Goal: Transaction & Acquisition: Purchase product/service

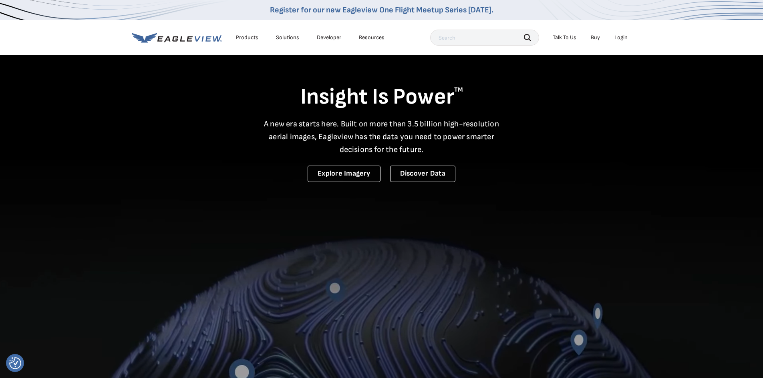
click at [624, 37] on div "Login" at bounding box center [620, 37] width 13 height 7
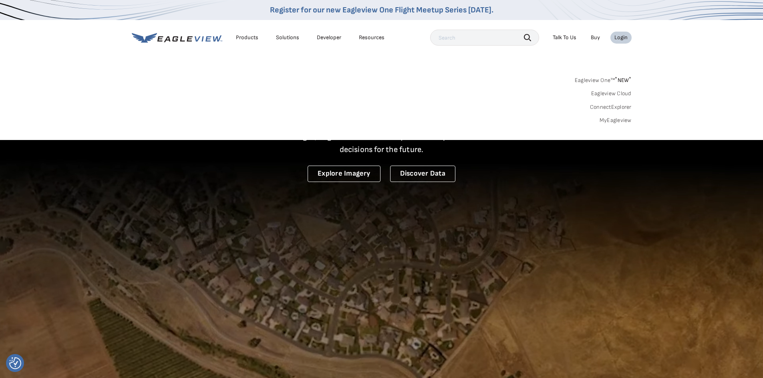
click at [614, 78] on link "Eagleview One™ * NEW *" at bounding box center [602, 78] width 57 height 9
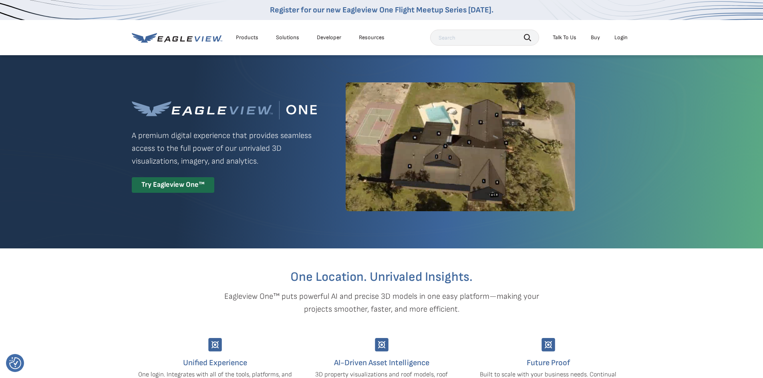
click at [622, 38] on div "Login" at bounding box center [620, 37] width 13 height 7
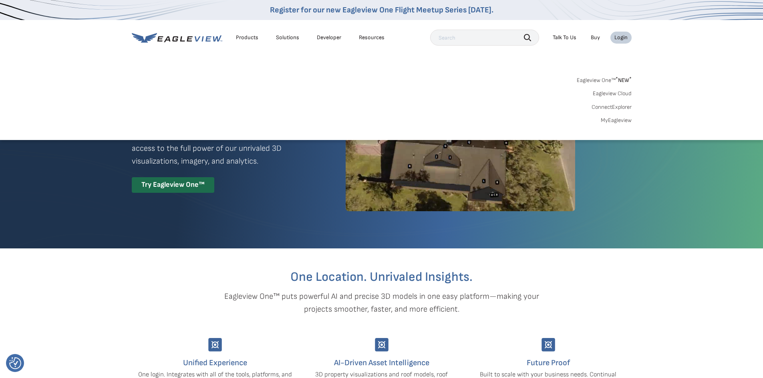
click at [611, 78] on link "Eagleview One™ * NEW *" at bounding box center [603, 78] width 55 height 9
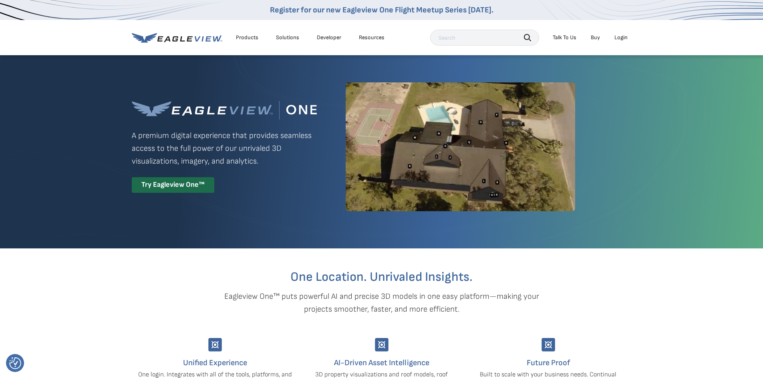
click at [622, 37] on div "Login" at bounding box center [620, 37] width 13 height 7
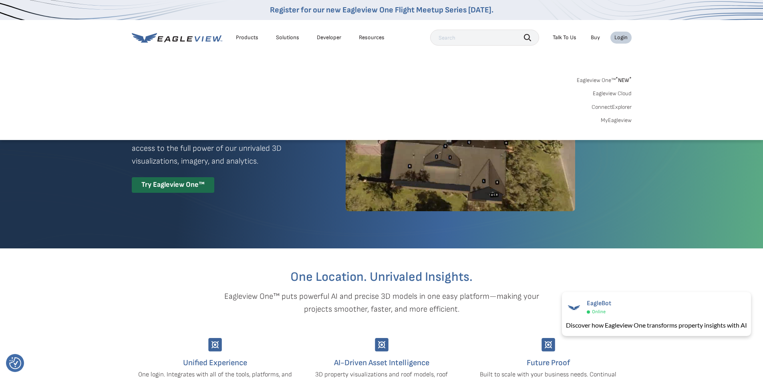
click at [616, 122] on link "MyEagleview" at bounding box center [615, 120] width 31 height 7
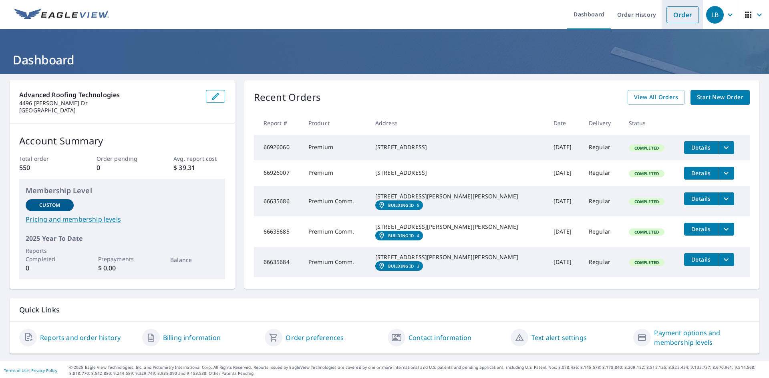
click at [676, 16] on link "Order" at bounding box center [682, 14] width 32 height 17
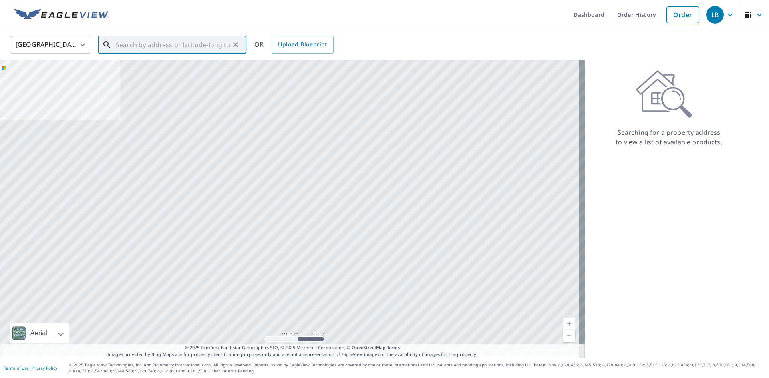
click at [156, 44] on input "text" at bounding box center [173, 45] width 114 height 22
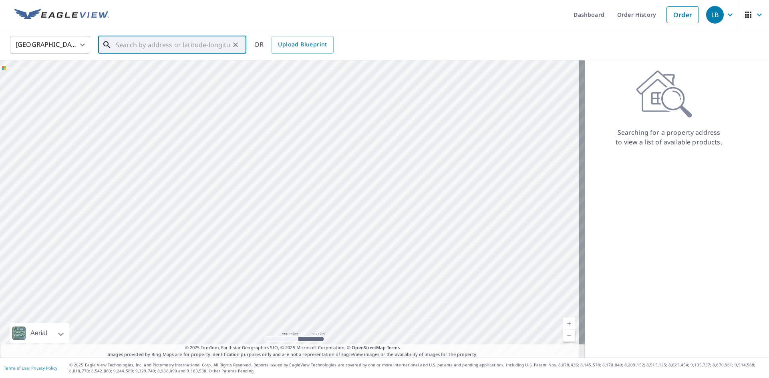
click at [167, 48] on input "text" at bounding box center [173, 45] width 114 height 22
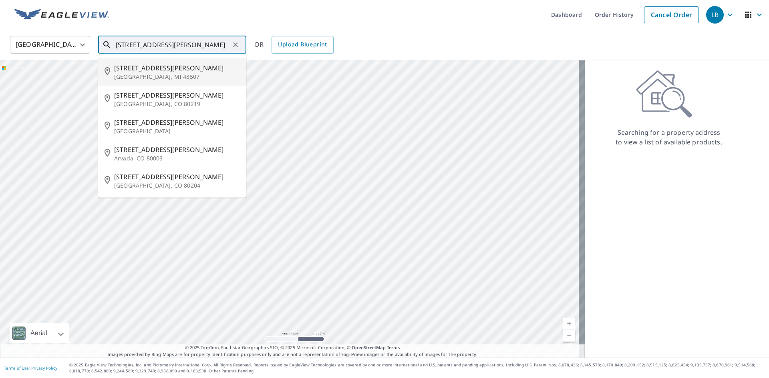
click at [123, 46] on input "1299 lowell Blvd" at bounding box center [173, 45] width 114 height 22
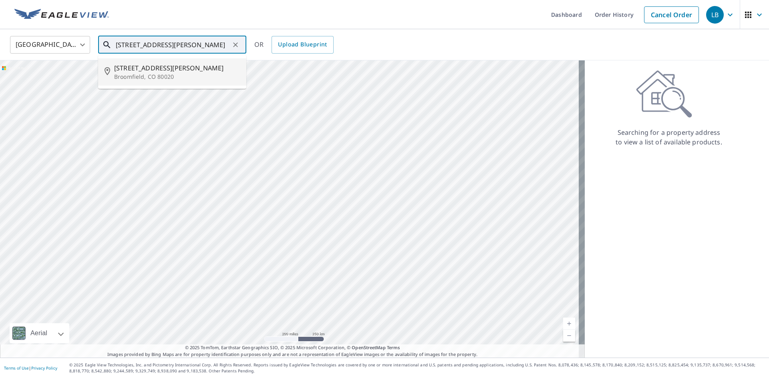
click at [173, 66] on span "12099 Lowell Blvd" at bounding box center [177, 68] width 126 height 10
type input "12099 Lowell Blvd Broomfield, CO 80020"
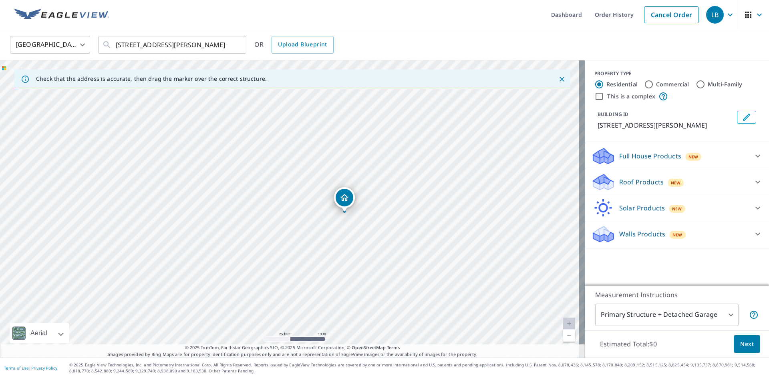
drag, startPoint x: 269, startPoint y: 201, endPoint x: 330, endPoint y: 226, distance: 65.9
click at [330, 226] on div "12099 Lowell Blvd Broomfield, CO 80020" at bounding box center [292, 208] width 584 height 297
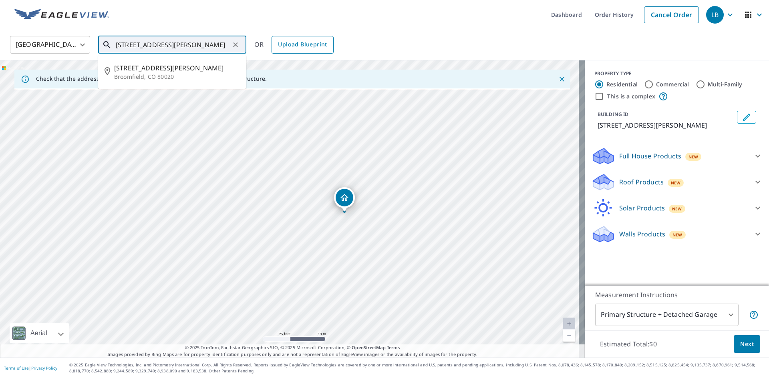
scroll to position [0, 9]
drag, startPoint x: 116, startPoint y: 42, endPoint x: 285, endPoint y: 39, distance: 168.9
click at [285, 39] on div "United States US ​ 12099 Lowell Blvd Broomfield, CO 80020 ​ 12099 Lowell Blvd B…" at bounding box center [381, 44] width 755 height 19
click at [645, 86] on input "Commercial" at bounding box center [649, 85] width 10 height 10
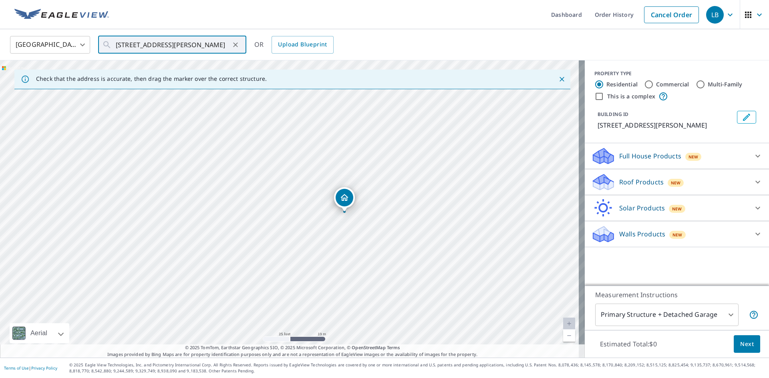
radio input "true"
type input "4"
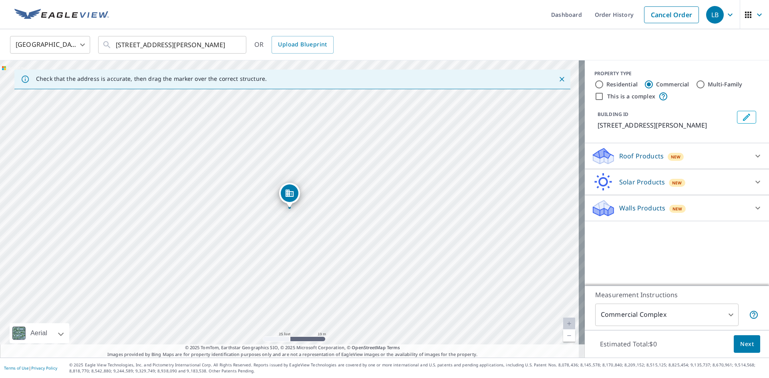
click at [637, 154] on p "Roof Products" at bounding box center [641, 156] width 44 height 10
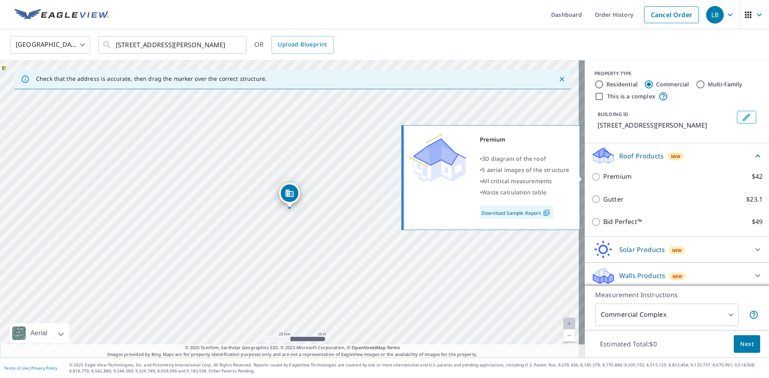
click at [610, 179] on p "Premium" at bounding box center [617, 177] width 28 height 10
click at [603, 179] on input "Premium $42" at bounding box center [597, 177] width 12 height 10
checkbox input "true"
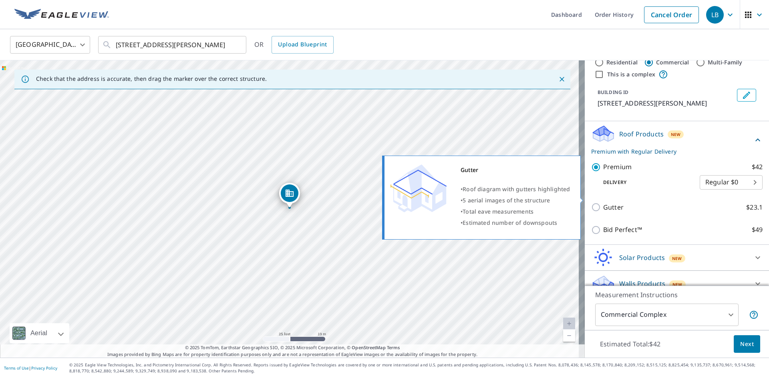
scroll to position [33, 0]
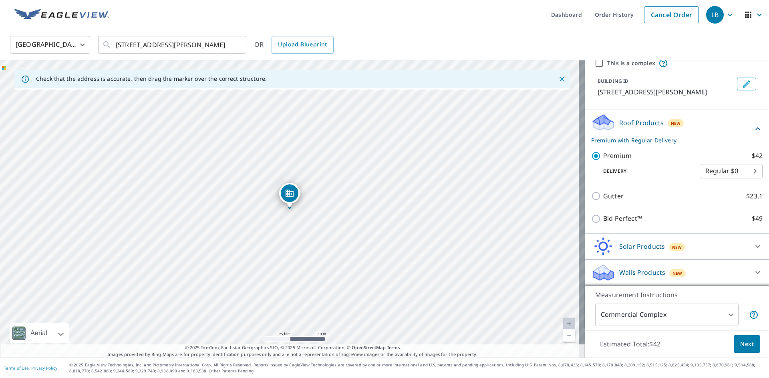
click at [743, 346] on span "Next" at bounding box center [747, 344] width 14 height 10
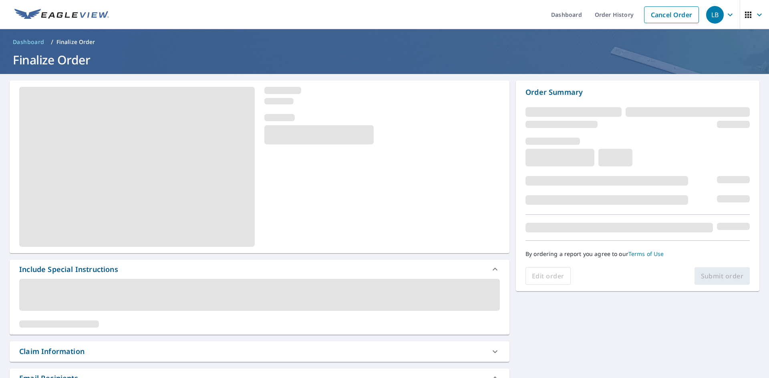
scroll to position [53, 0]
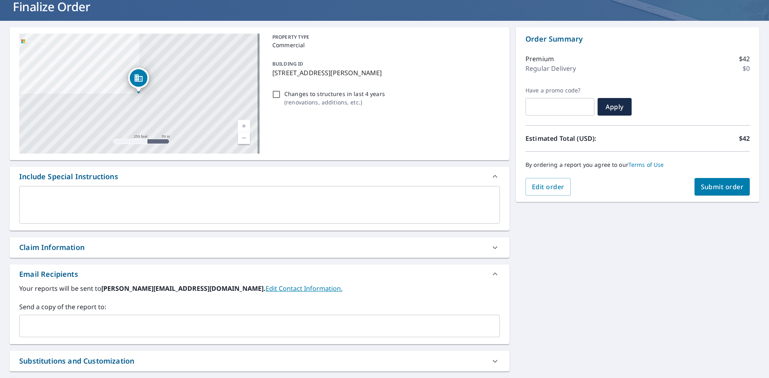
click at [99, 212] on textarea at bounding box center [259, 205] width 469 height 23
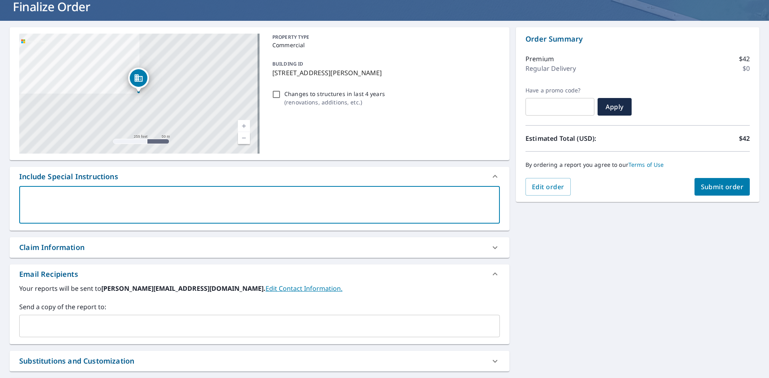
type textarea "S"
type textarea "x"
type textarea "Sh"
type textarea "x"
type textarea "Shi"
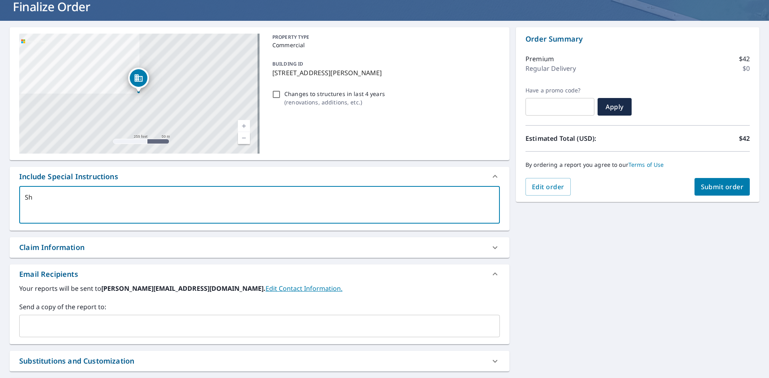
type textarea "x"
type textarea "Shin"
type textarea "x"
type textarea "Shing"
type textarea "x"
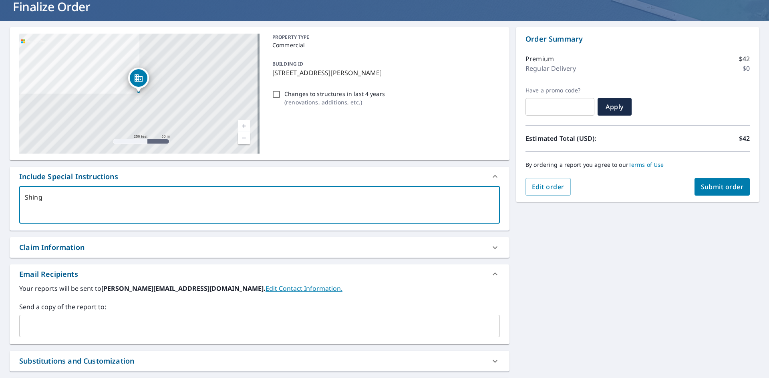
type textarea "Shingl"
type textarea "x"
type textarea "Shingle"
type textarea "x"
type textarea "Shingle"
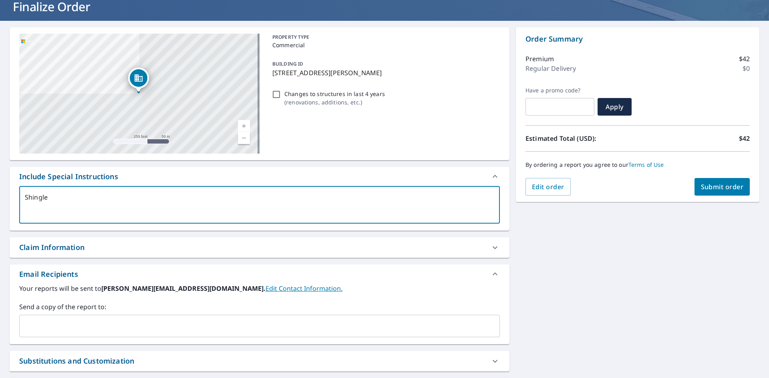
type textarea "x"
type textarea "Shingle r"
type textarea "x"
type textarea "Shingle ro"
type textarea "x"
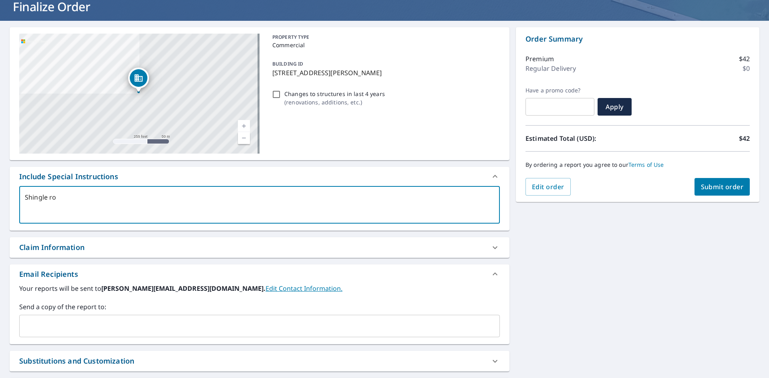
type textarea "Shingle roo"
type textarea "x"
type textarea "Shingle roof"
type textarea "x"
type textarea "Shingle roofs"
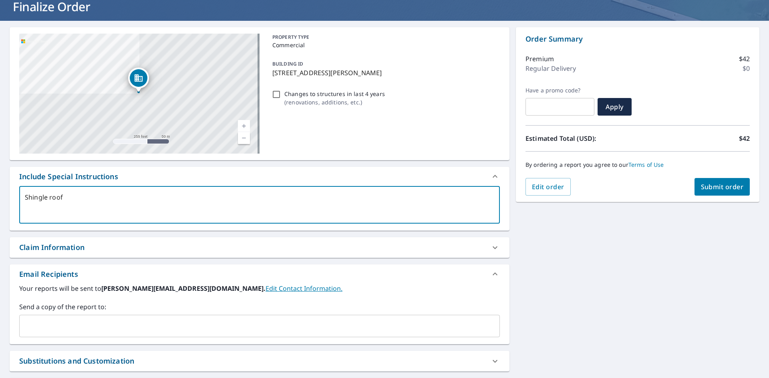
type textarea "x"
type textarea "Shingle roofs"
type textarea "x"
type textarea "Shingle roofs o"
type textarea "x"
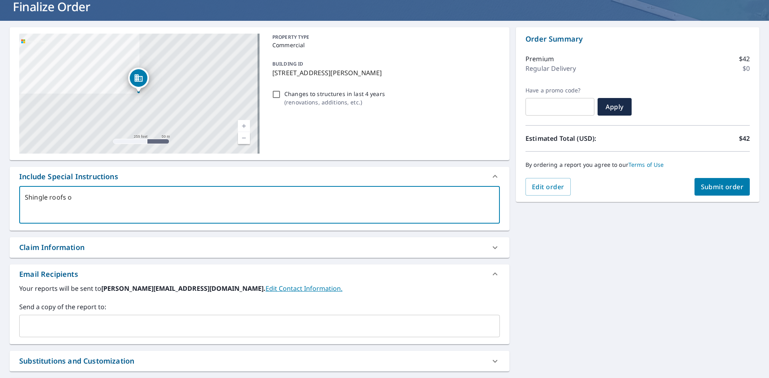
type textarea "Shingle roofs on"
type textarea "x"
type textarea "Shingle roofs onl"
type textarea "x"
type textarea "Shingle roofs only"
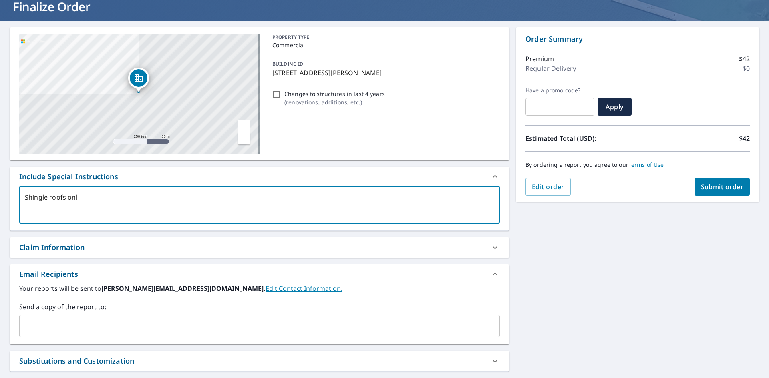
type textarea "x"
type textarea "Shingle roofs only."
type textarea "x"
type textarea "Shingle roofs only."
type textarea "x"
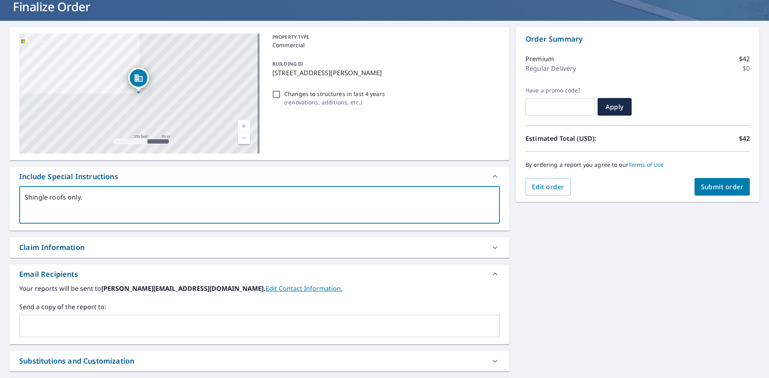
type textarea "Shingle roofs only. S"
type textarea "x"
type textarea "Shingle roofs only. St"
type textarea "x"
type textarea "Shingle roofs only. Ste"
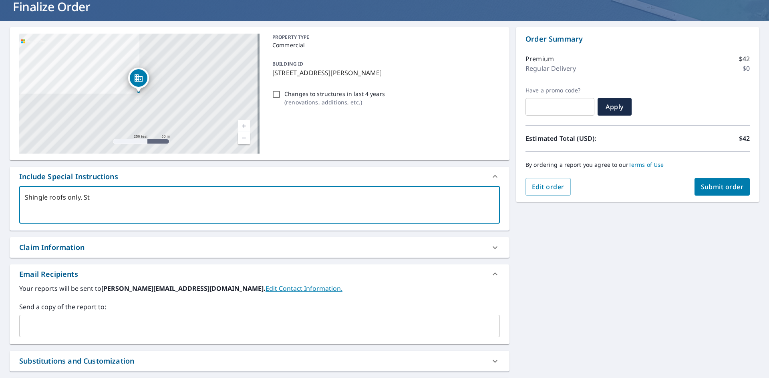
type textarea "x"
type textarea "Shingle roofs only. St"
type textarea "x"
type textarea "Shingle roofs only. S"
type textarea "x"
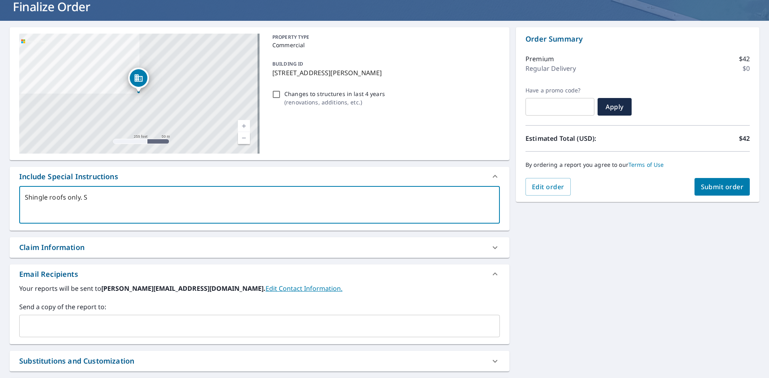
type textarea "Shingle roofs only."
type textarea "x"
type textarea "Shingle roofs only. N"
type textarea "x"
type textarea "Shingle roofs only. No"
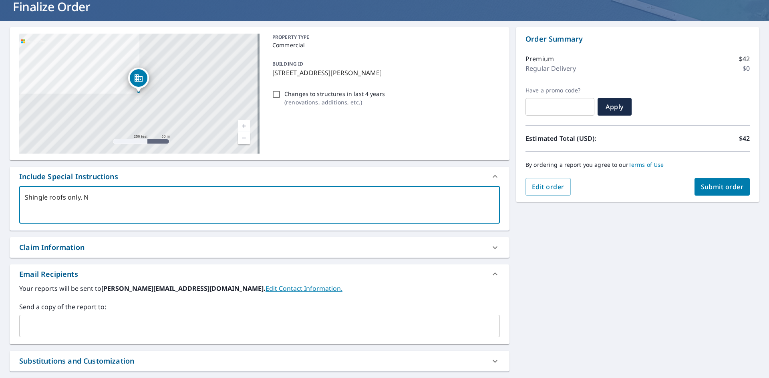
type textarea "x"
type textarea "Shingle roofs only. Not"
type textarea "x"
type textarea "Shingle roofs only. Not"
type textarea "x"
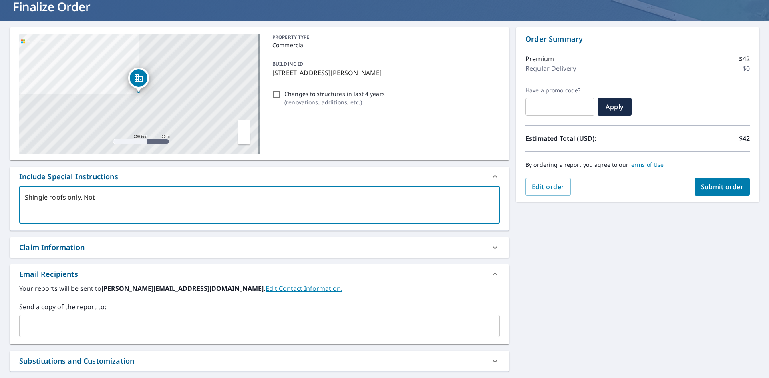
type textarea "Shingle roofs only. Not a"
type textarea "x"
type textarea "Shingle roofs only. Not an"
type textarea "x"
type textarea "Shingle roofs only. Not any"
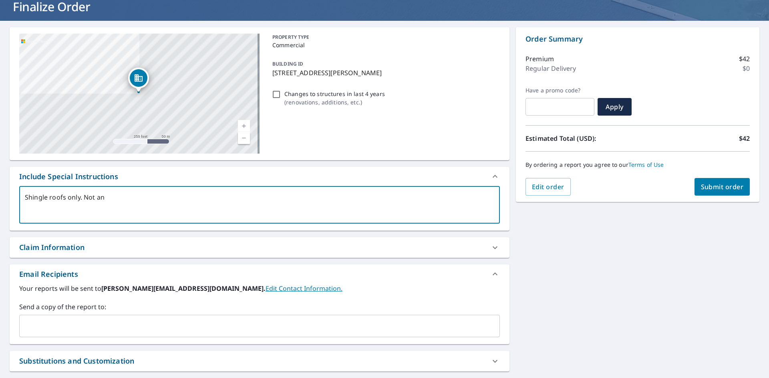
type textarea "x"
type textarea "Shingle roofs only. Not any"
type textarea "x"
type textarea "Shingle roofs only. Not any o"
type textarea "x"
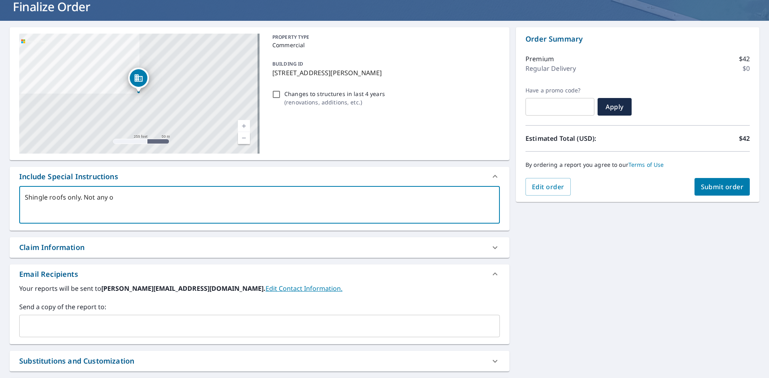
type textarea "Shingle roofs only. Not any of"
type textarea "x"
type textarea "Shingle roofs only. Not any of"
type textarea "x"
type textarea "Shingle roofs only. Not any of t"
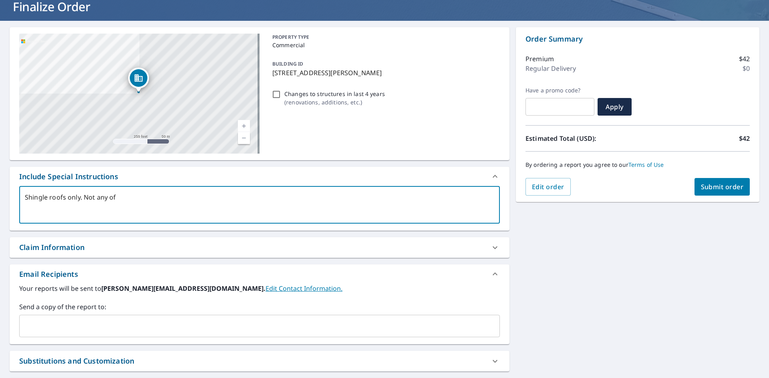
type textarea "x"
type textarea "Shingle roofs only. Not any of th"
type textarea "x"
type textarea "Shingle roofs only. Not any of the"
type textarea "x"
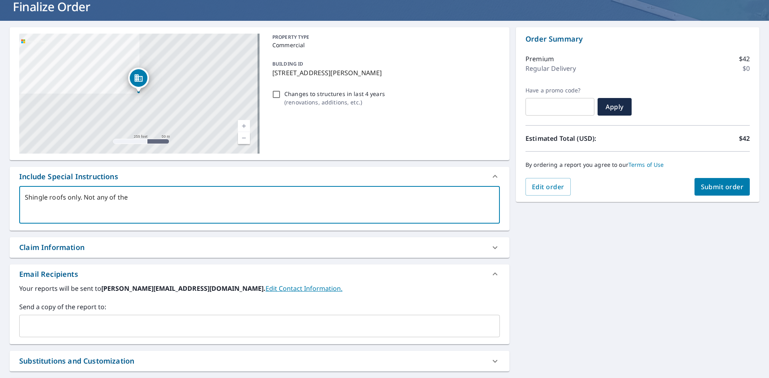
type textarea "Shingle roofs only. Not any of the"
type textarea "x"
type textarea "Shingle roofs only. Not any of the f"
type textarea "x"
type textarea "Shingle roofs only. Not any of the fl"
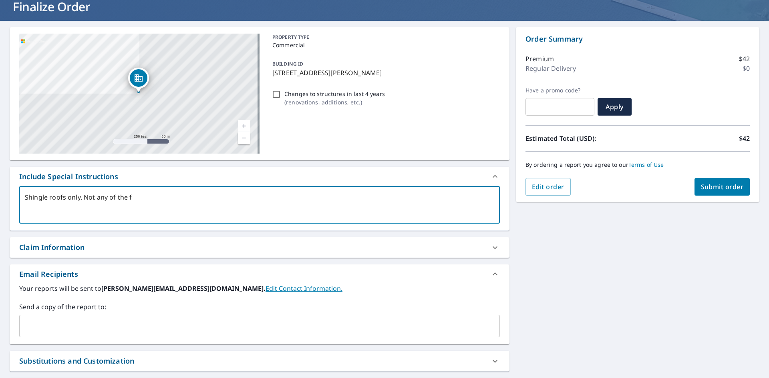
type textarea "x"
type textarea "Shingle roofs only. Not any of the fla"
type textarea "x"
type textarea "Shingle roofs only. Not any of the flat"
type textarea "x"
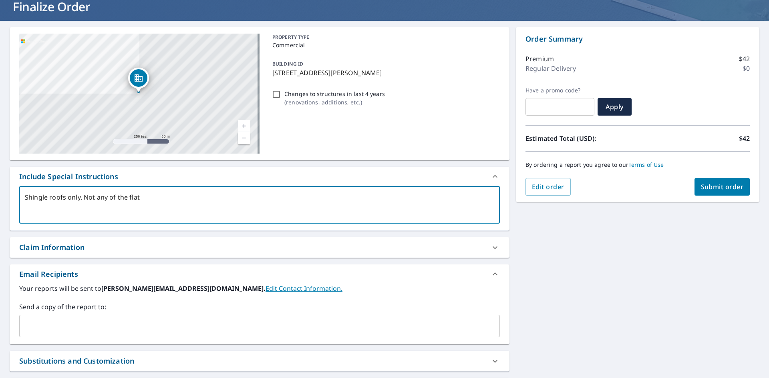
type textarea "Shingle roofs only. Not any of the flat"
type textarea "x"
type textarea "Shingle roofs only. Not any of the flat r"
type textarea "x"
type textarea "Shingle roofs only. Not any of the flat ro"
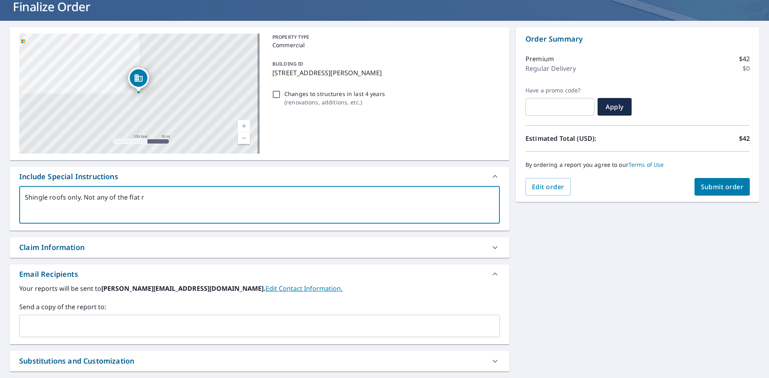
type textarea "x"
type textarea "Shingle roofs only. Not any of the flat roo"
type textarea "x"
type textarea "Shingle roofs only. Not any of the flat roof"
type textarea "x"
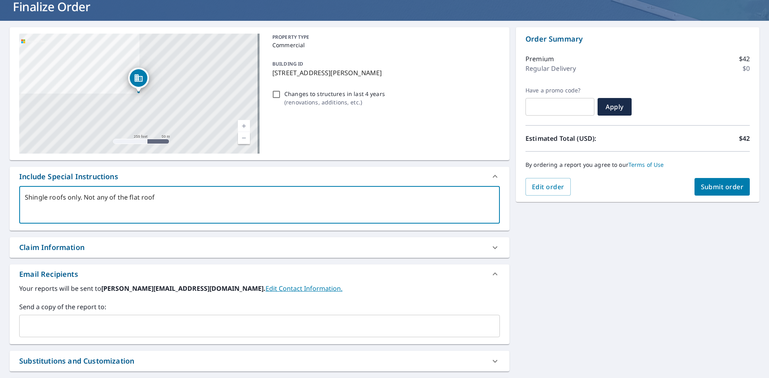
type textarea "Shingle roofs only. Not any of the flat roofs"
type textarea "x"
type textarea "Shingle roofs only. Not any of the flat roofs."
type textarea "x"
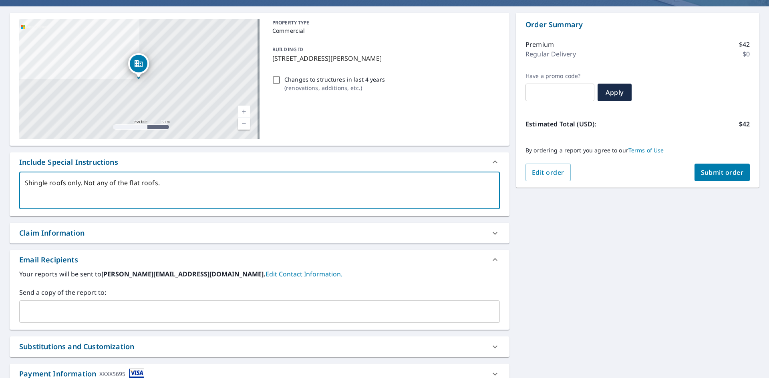
scroll to position [107, 0]
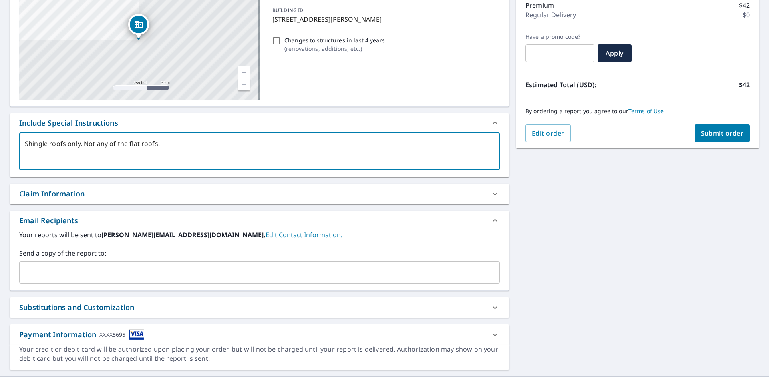
type textarea "Shingle roofs only. Not any of the flat roofs."
type textarea "x"
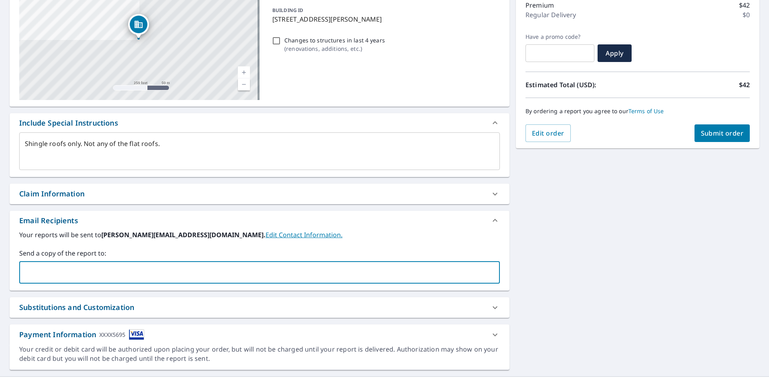
click at [108, 270] on input "text" at bounding box center [253, 272] width 461 height 15
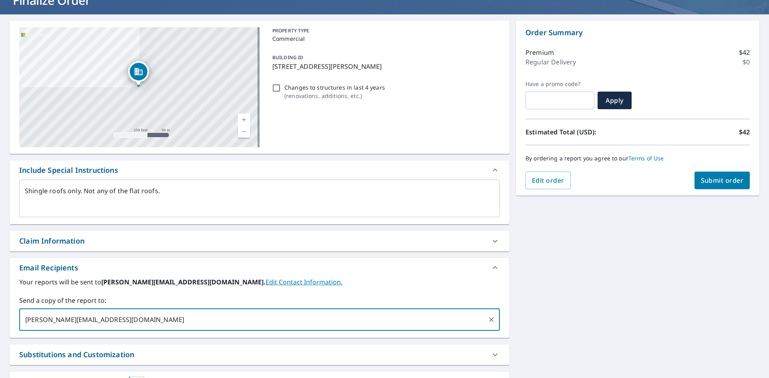
scroll to position [0, 0]
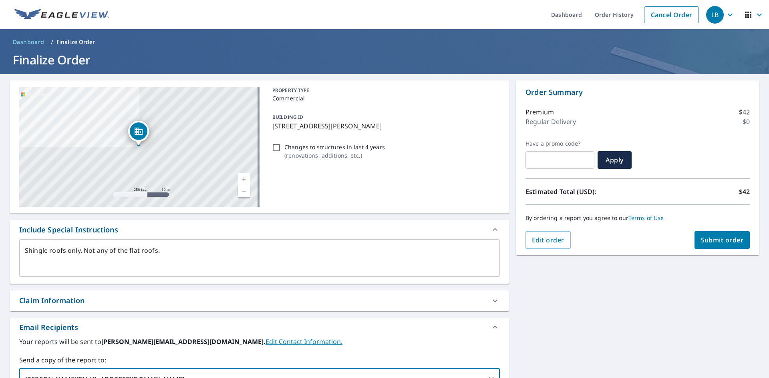
type input "clint@advancedroofingtech.com"
type textarea "x"
click at [718, 237] on span "Submit order" at bounding box center [722, 240] width 43 height 9
type textarea "x"
